Goal: Register for event/course

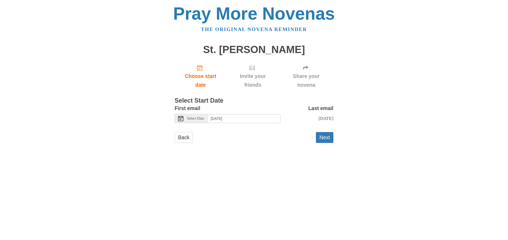
click at [190, 118] on span "Select Date" at bounding box center [195, 118] width 17 height 4
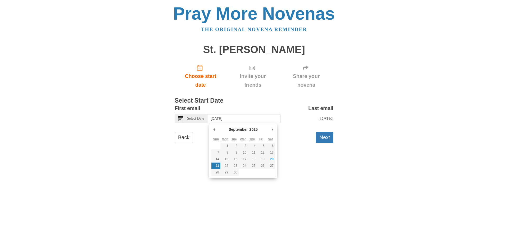
click at [202, 140] on div "Back Next" at bounding box center [254, 140] width 159 height 16
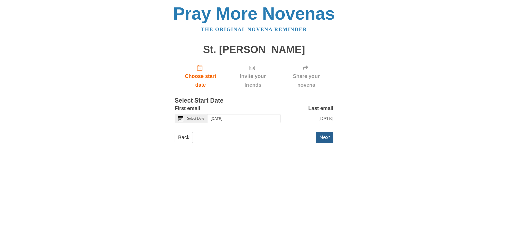
click at [320, 139] on button "Next" at bounding box center [324, 137] width 17 height 11
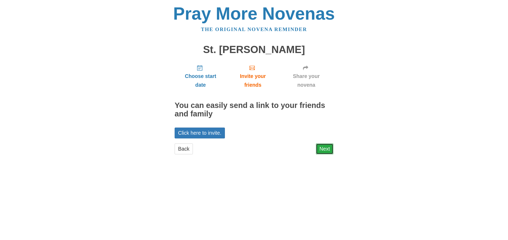
click at [327, 147] on link "Next" at bounding box center [324, 148] width 17 height 11
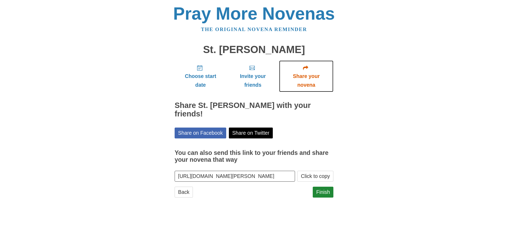
click at [303, 76] on span "Share your novena" at bounding box center [307, 80] width 44 height 17
